Goal: Information Seeking & Learning: Learn about a topic

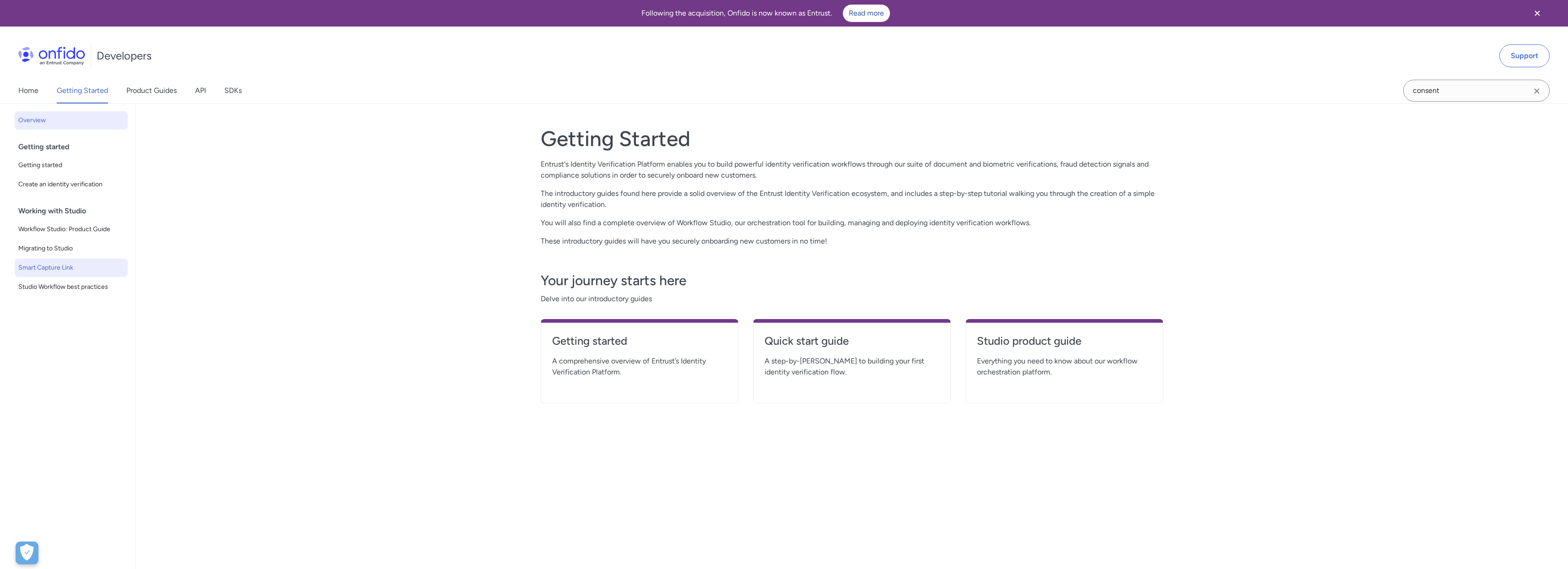
click at [68, 265] on span "Smart Capture Link" at bounding box center [71, 267] width 106 height 11
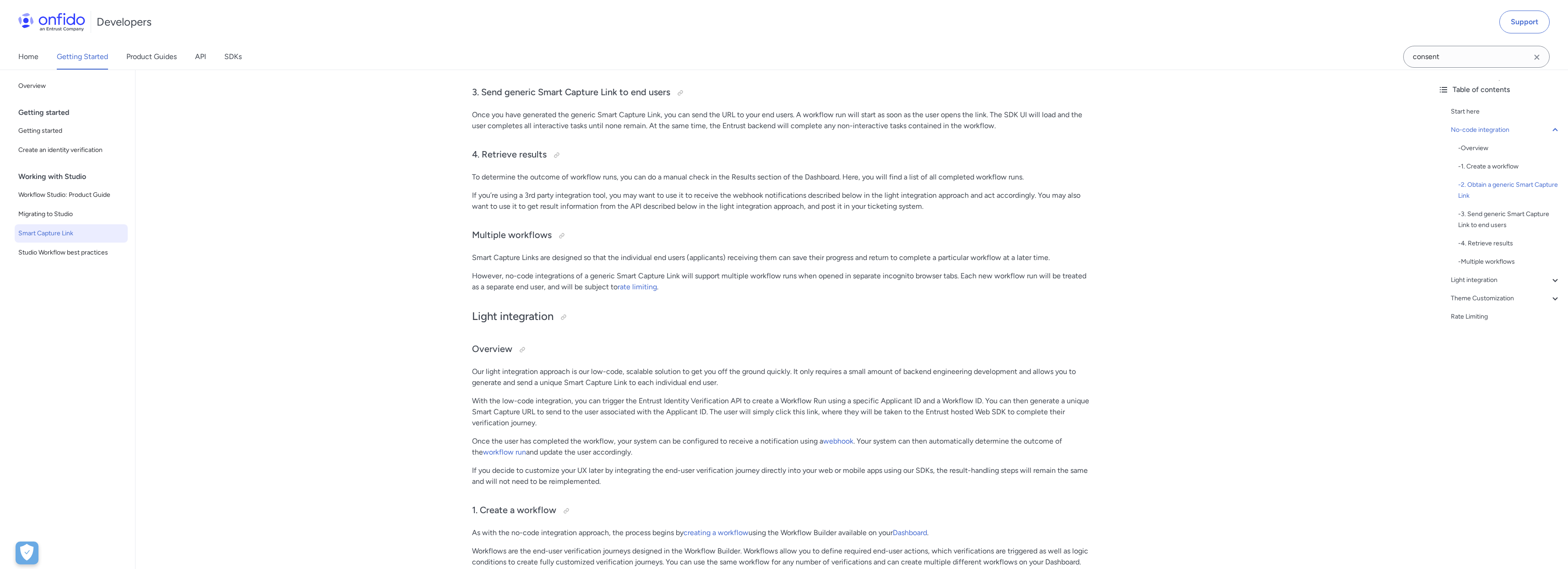
scroll to position [644, 0]
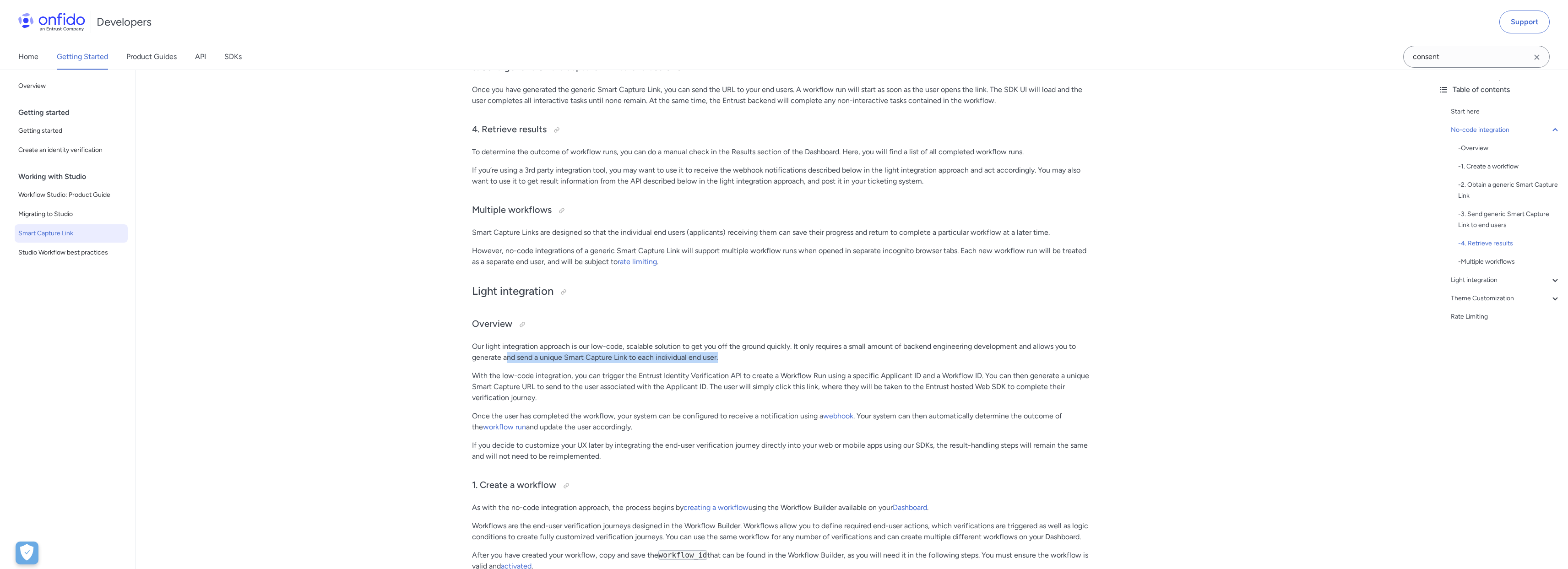
drag, startPoint x: 749, startPoint y: 355, endPoint x: 545, endPoint y: 365, distance: 204.2
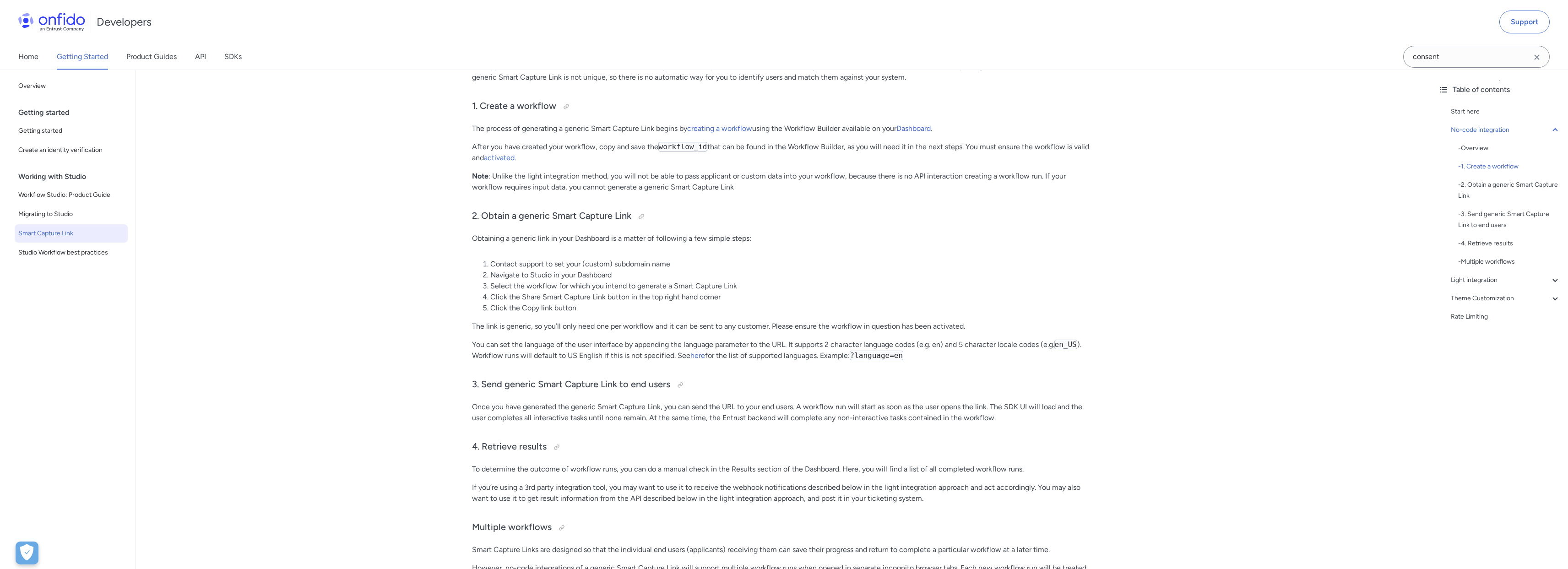
scroll to position [329, 0]
click at [145, 60] on link "Product Guides" at bounding box center [151, 56] width 50 height 25
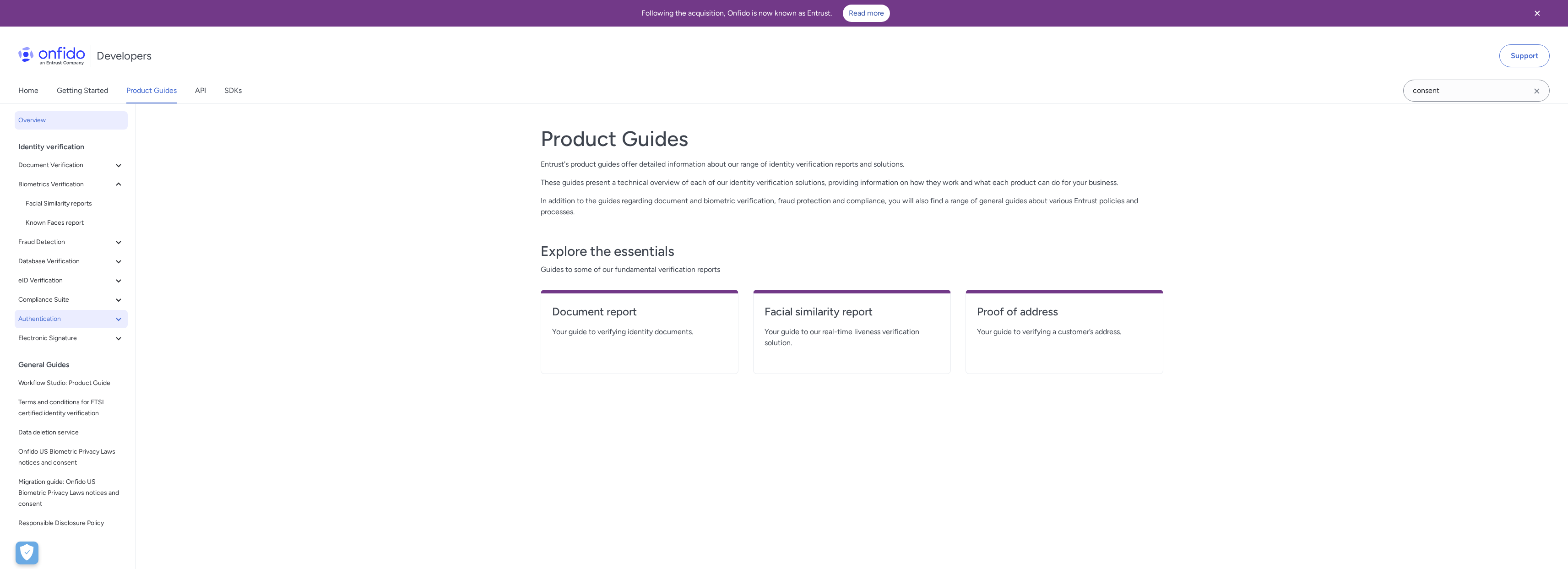
click at [113, 321] on icon at bounding box center [118, 318] width 11 height 11
click at [95, 336] on span "Biometric authentication" at bounding box center [75, 338] width 98 height 11
